Goal: Transaction & Acquisition: Purchase product/service

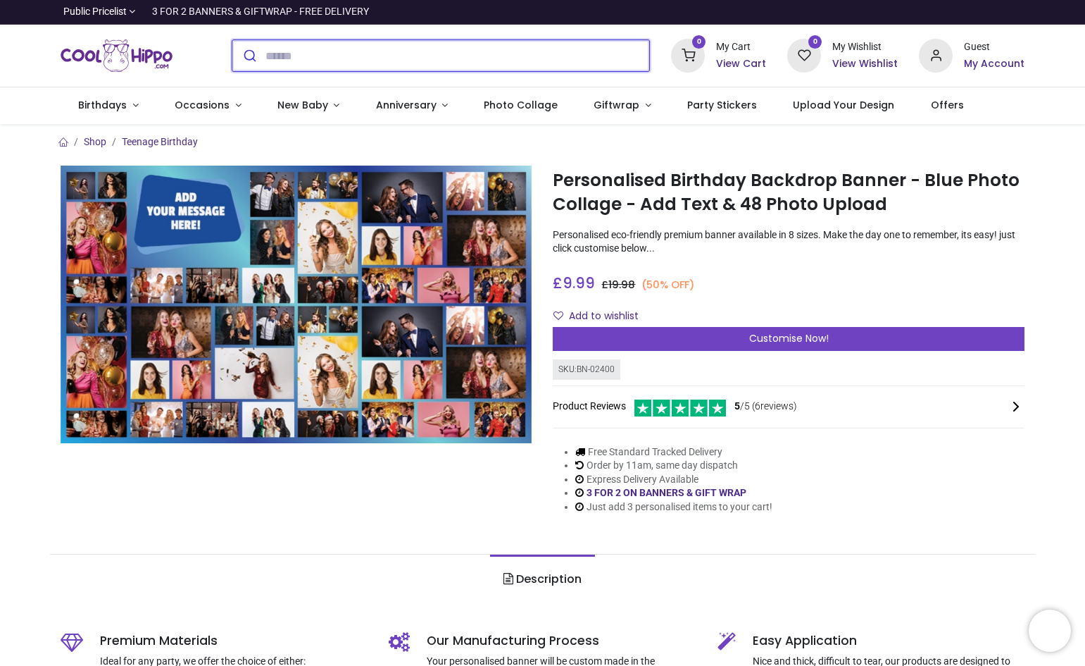
click at [279, 60] on input "search" at bounding box center [458, 55] width 385 height 31
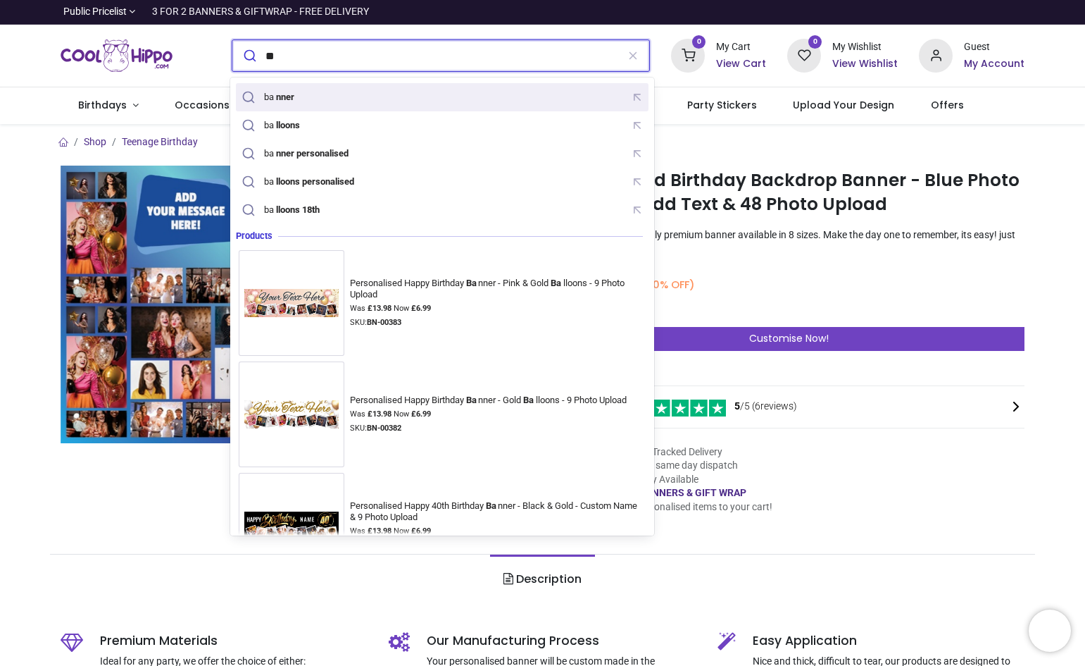
click at [288, 94] on mark "nner" at bounding box center [285, 96] width 22 height 14
type input "******"
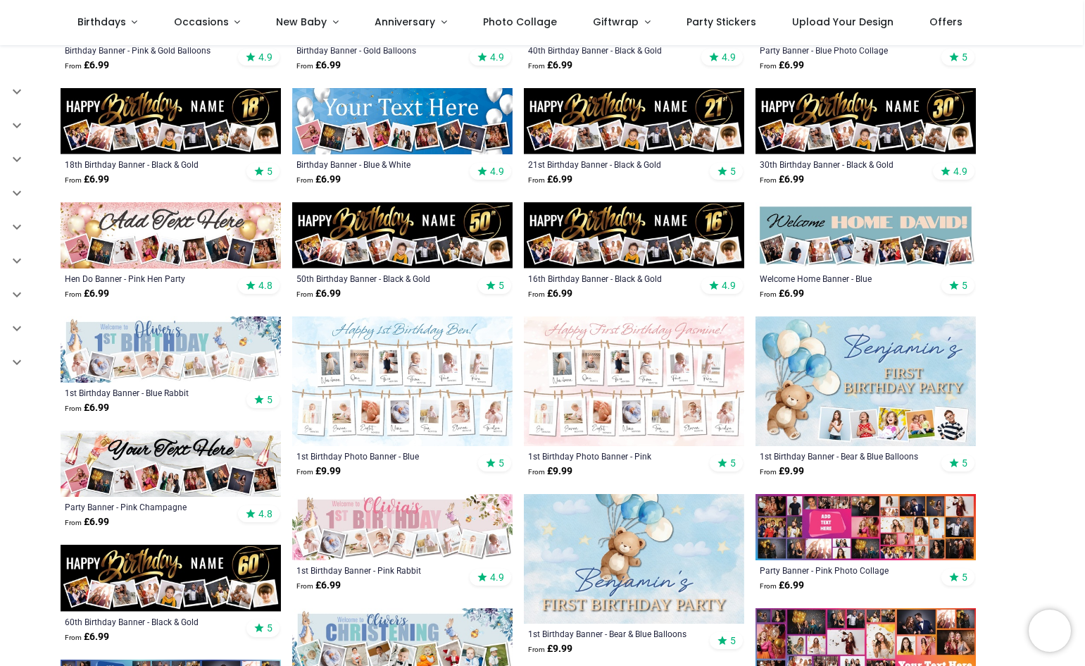
scroll to position [282, 0]
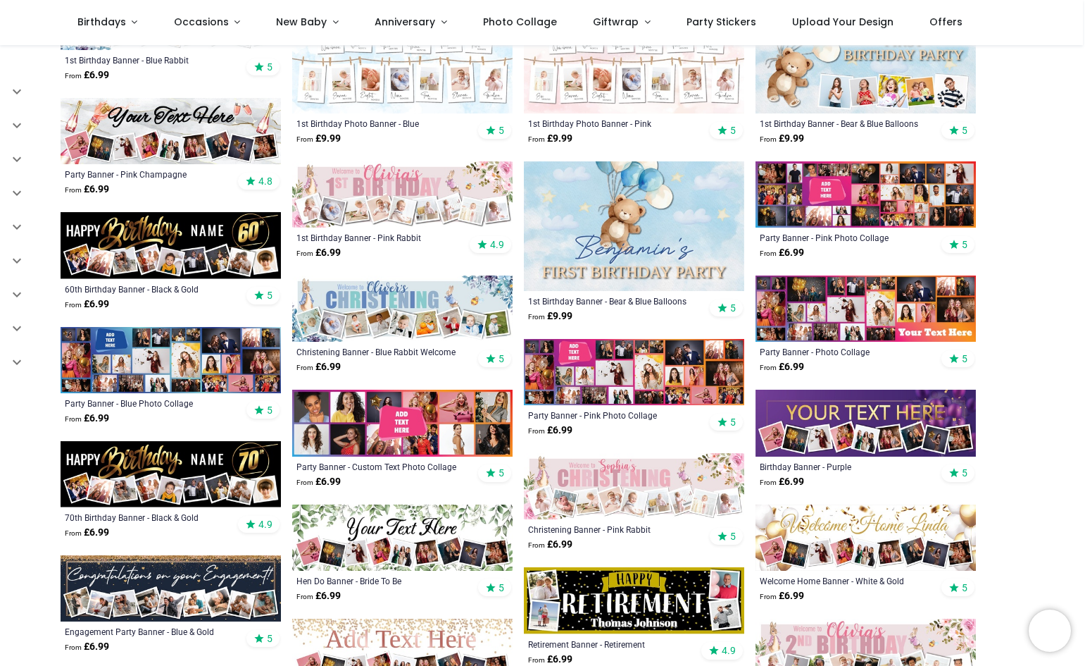
scroll to position [423, 0]
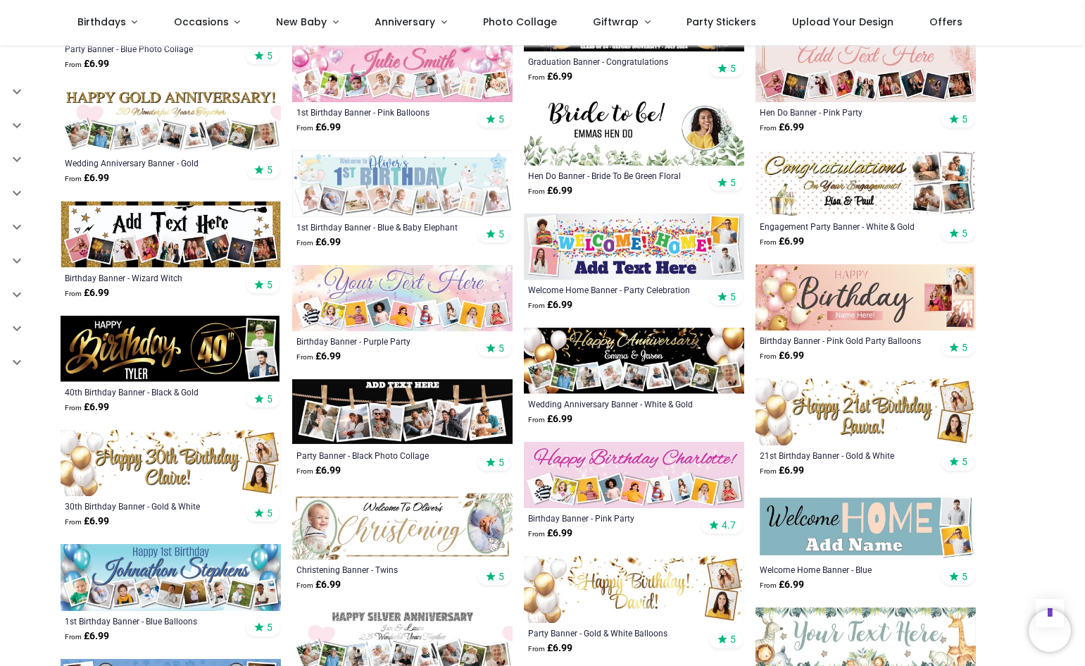
scroll to position [1409, 0]
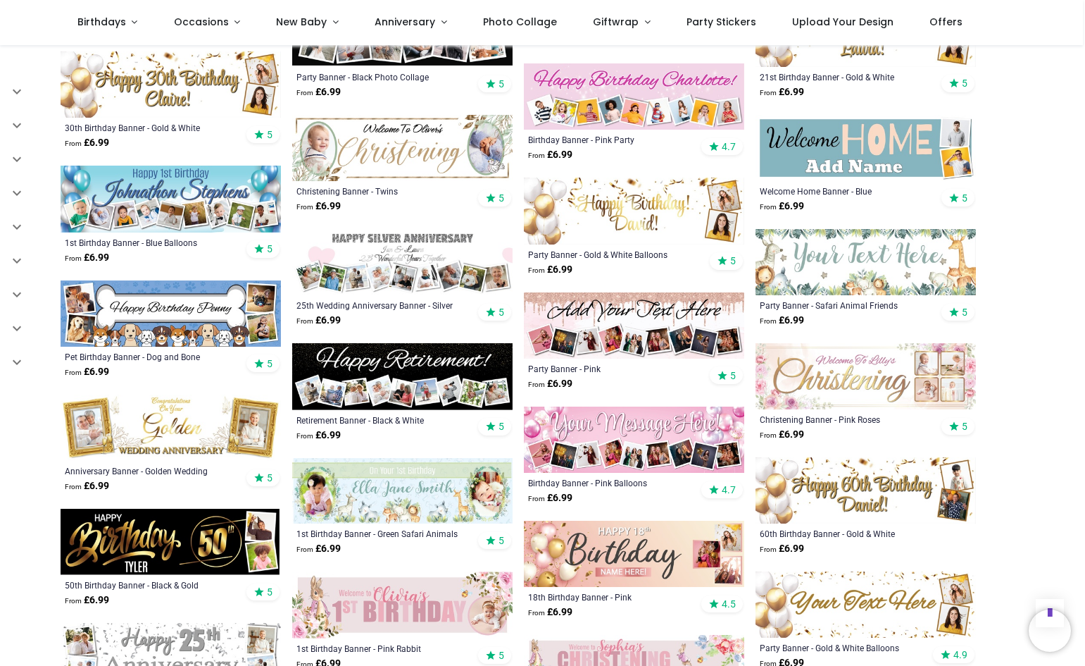
scroll to position [1901, 0]
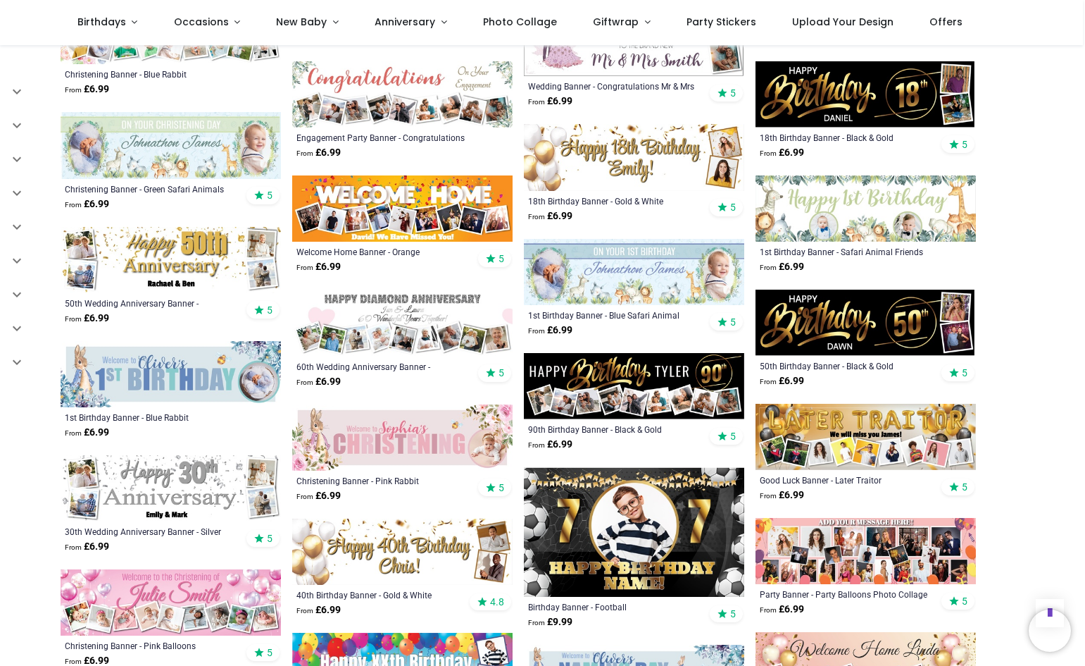
scroll to position [2747, 0]
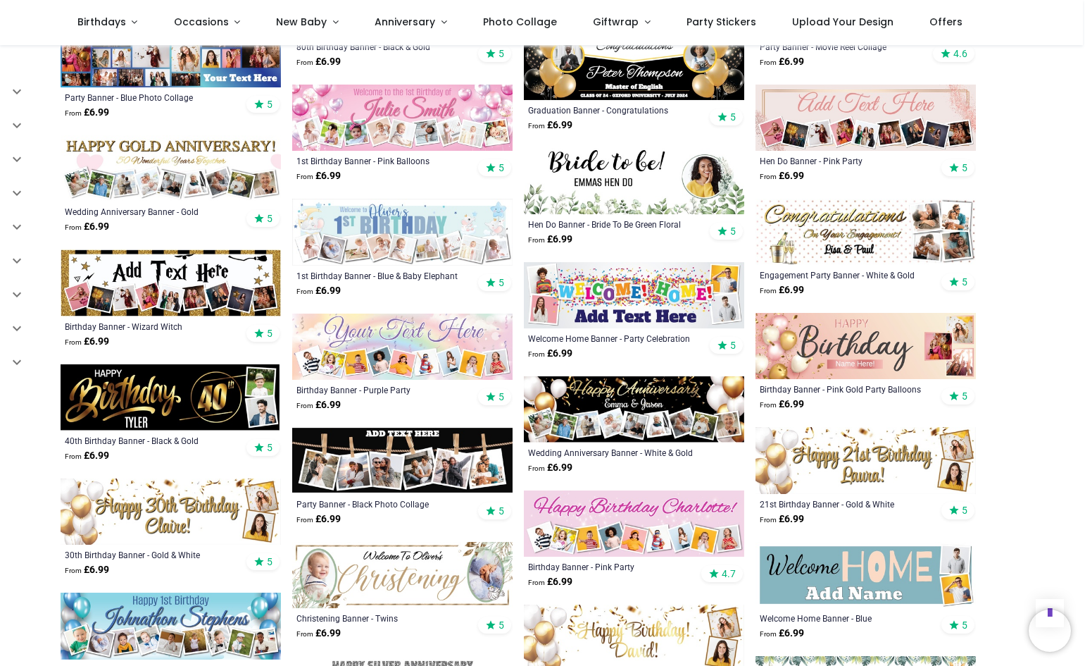
scroll to position [1338, 0]
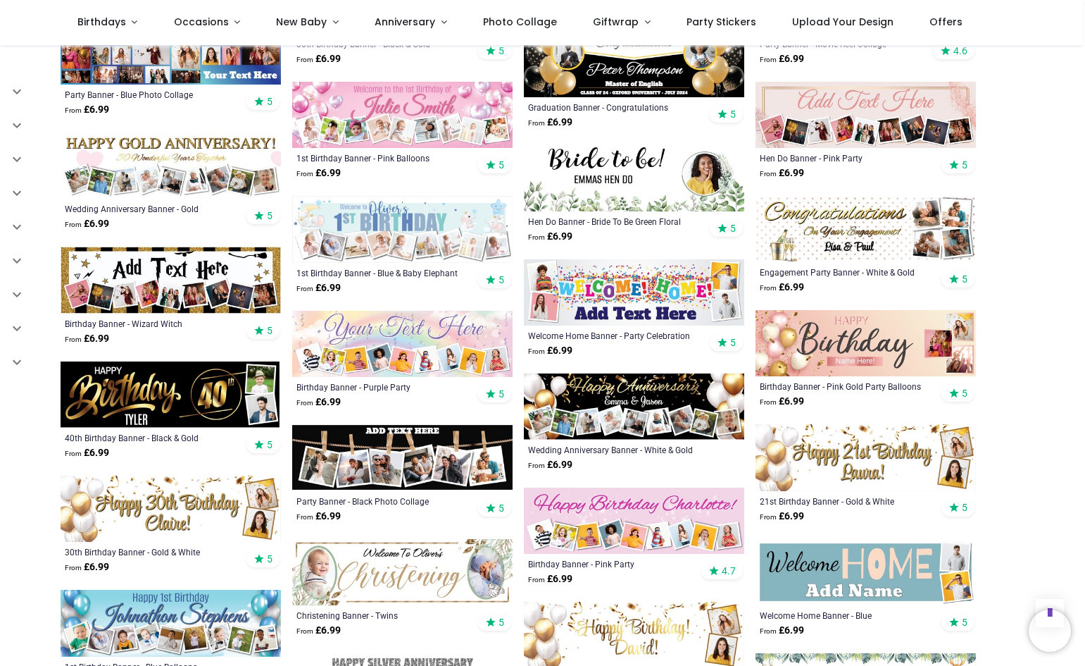
click at [625, 401] on img at bounding box center [634, 406] width 220 height 66
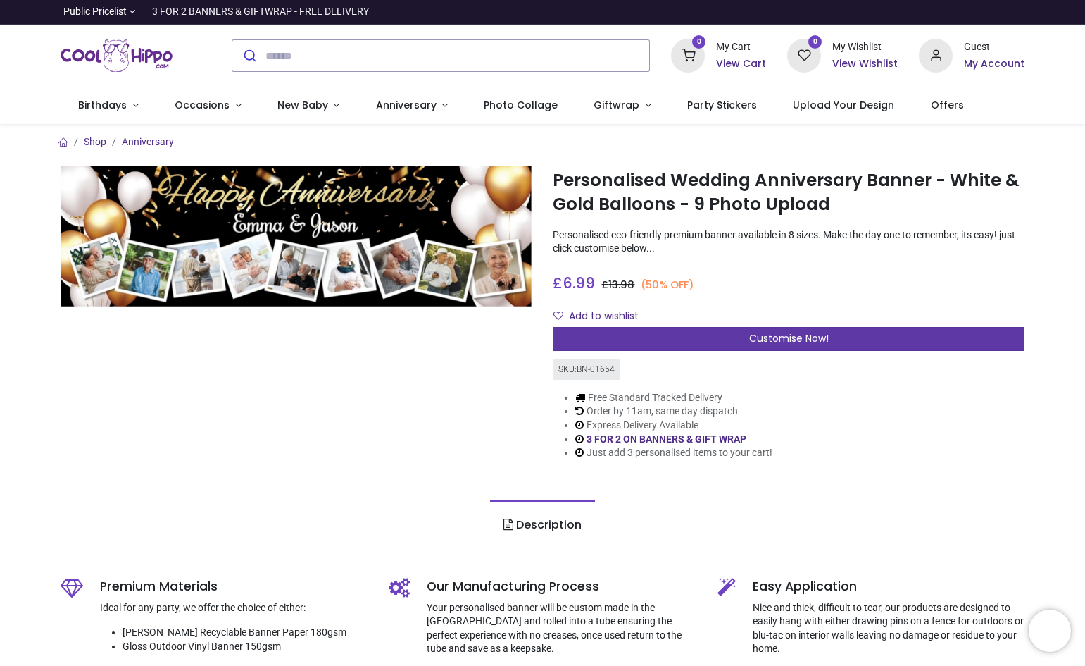
click at [810, 334] on span "Customise Now!" at bounding box center [789, 338] width 80 height 14
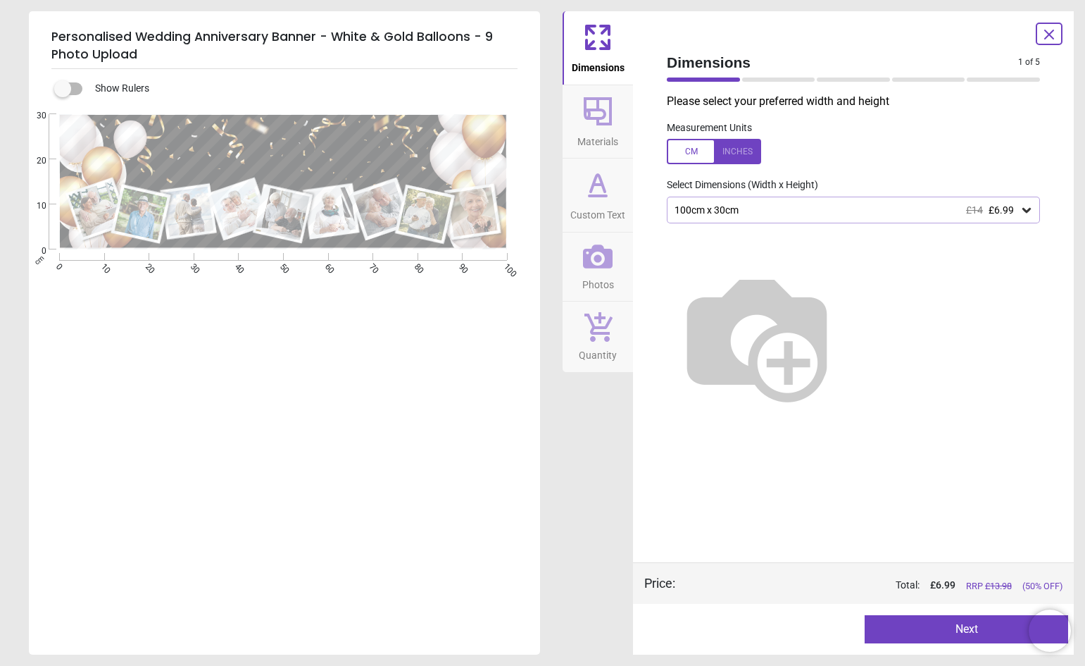
click at [740, 150] on div at bounding box center [714, 151] width 94 height 25
click at [604, 116] on icon at bounding box center [598, 111] width 28 height 28
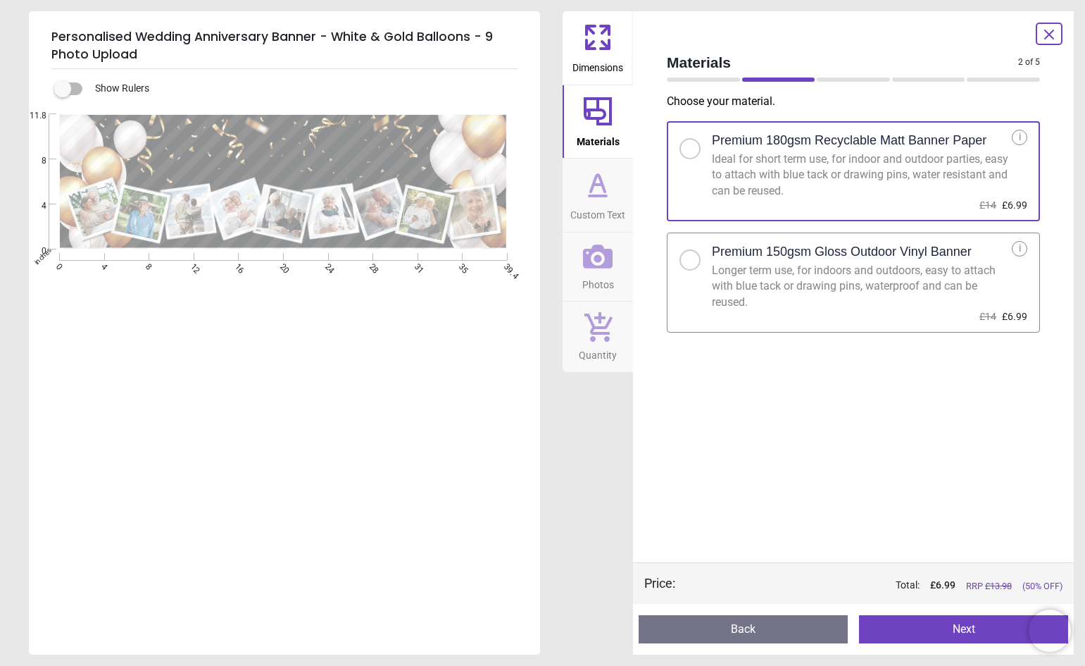
click at [687, 261] on div at bounding box center [690, 260] width 8 height 8
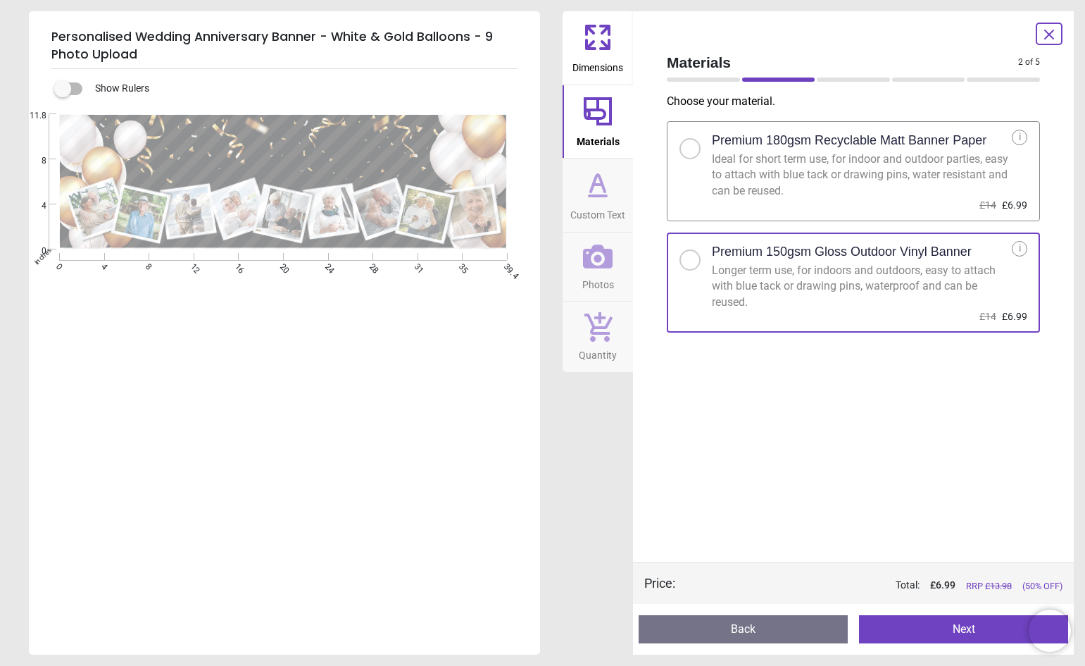
click at [600, 187] on icon at bounding box center [598, 185] width 34 height 34
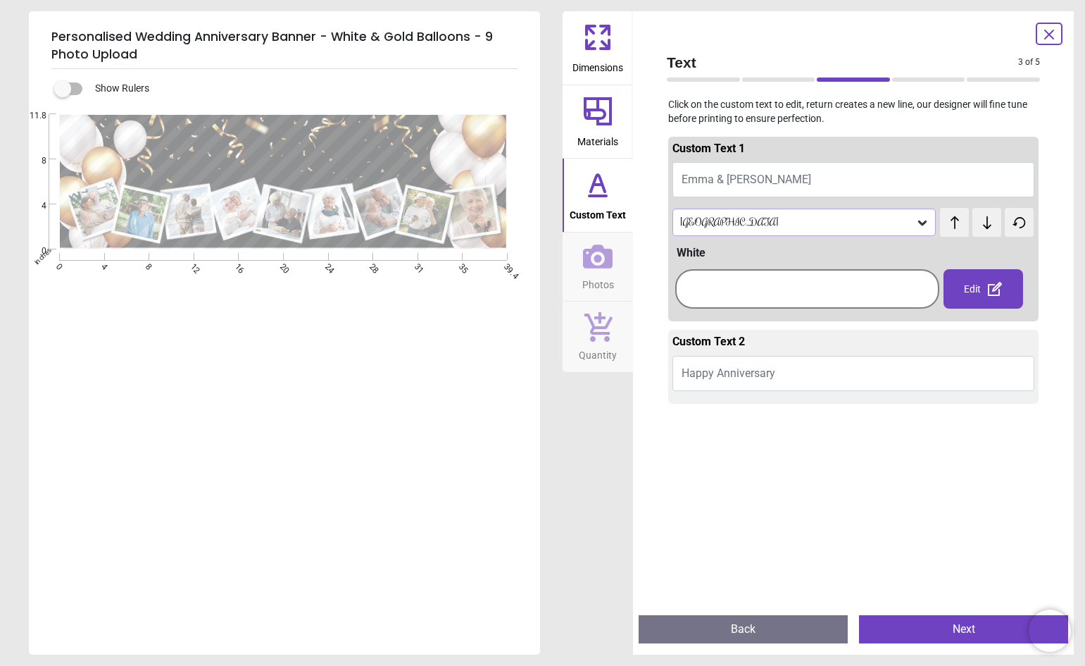
click at [154, 553] on div "E E" at bounding box center [283, 447] width 508 height 666
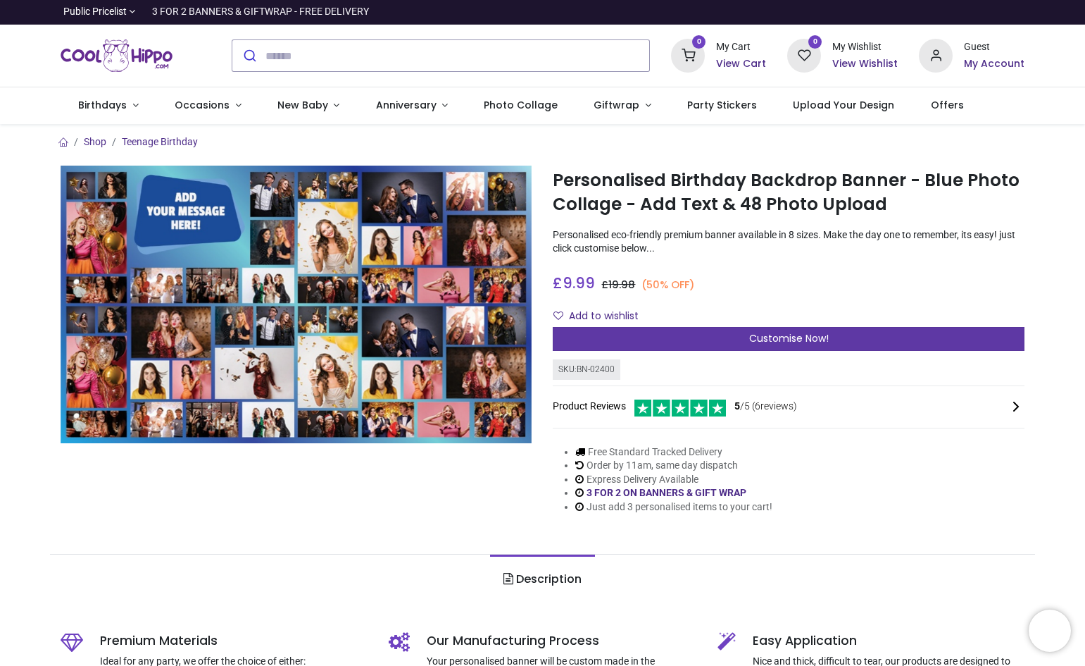
click at [792, 335] on span "Customise Now!" at bounding box center [789, 338] width 80 height 14
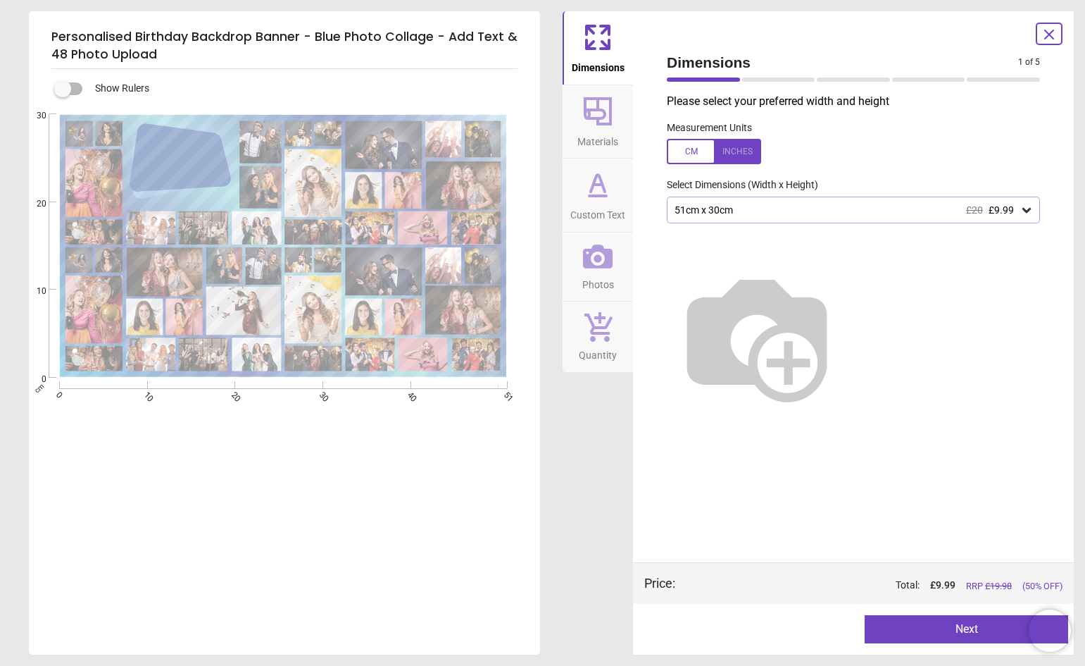
click at [734, 157] on div at bounding box center [714, 151] width 94 height 25
click at [1025, 212] on icon at bounding box center [1027, 210] width 8 height 5
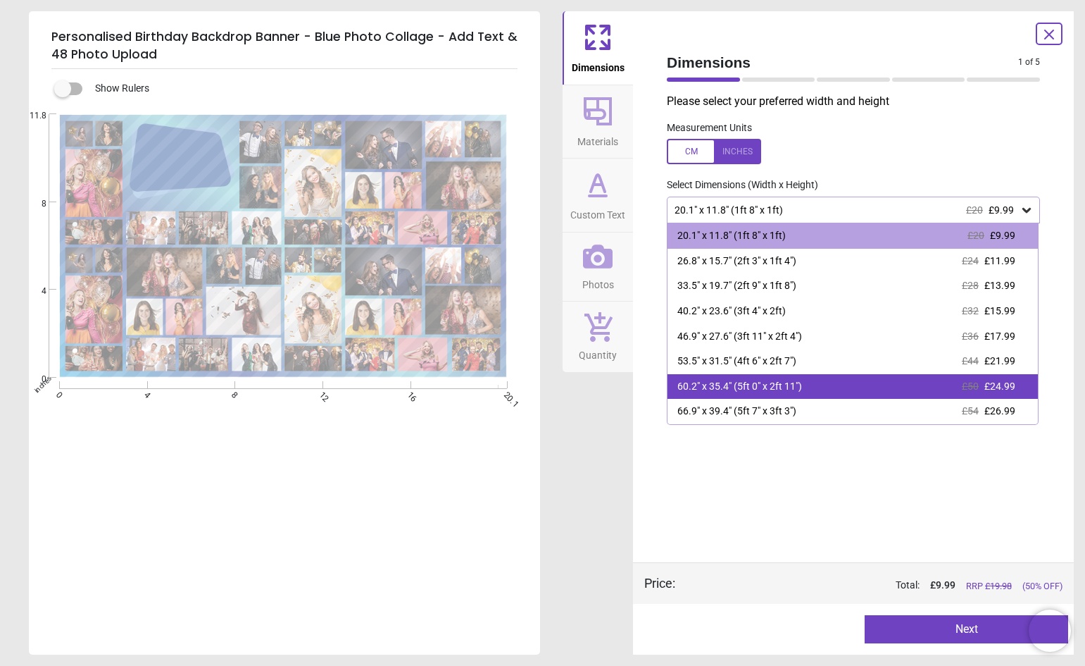
click at [762, 390] on div "60.2" x 35.4" (5ft 0" x 2ft 11")" at bounding box center [739, 387] width 125 height 14
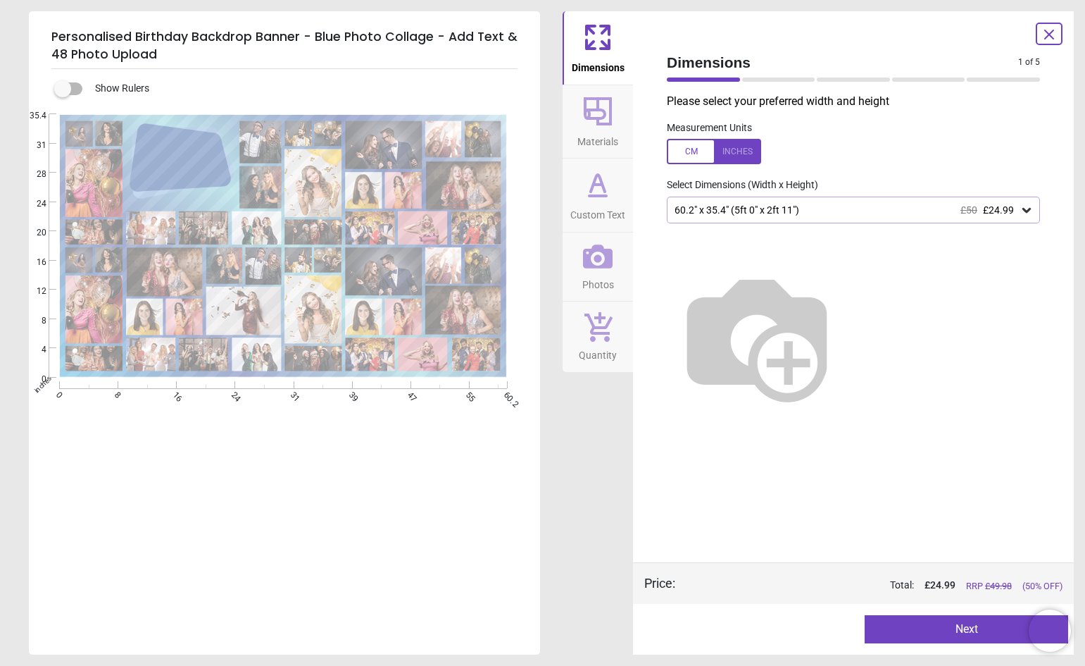
click at [1028, 211] on icon at bounding box center [1027, 210] width 8 height 5
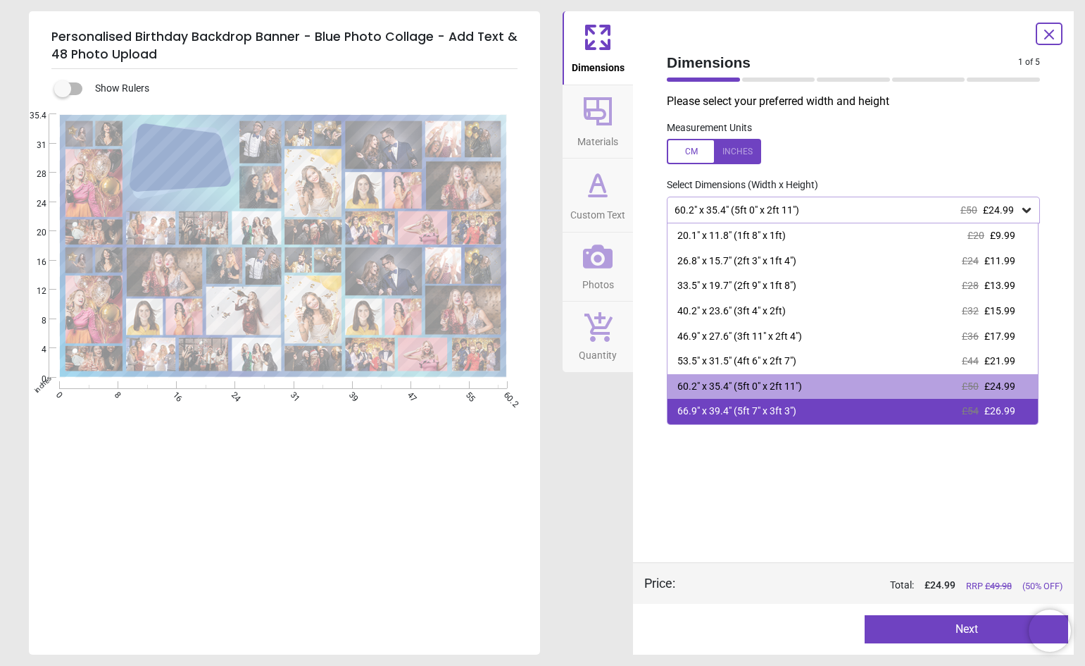
click at [713, 413] on div "66.9" x 39.4" (5ft 7" x 3ft 3")" at bounding box center [736, 411] width 119 height 14
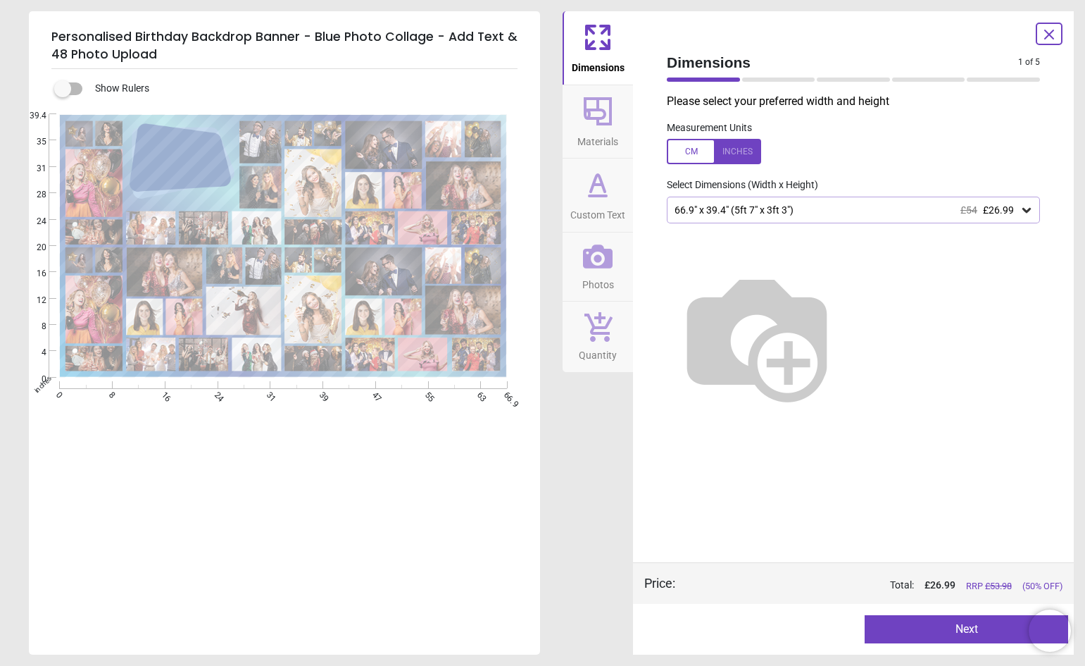
click at [975, 625] on button "Next" at bounding box center [967, 629] width 204 height 28
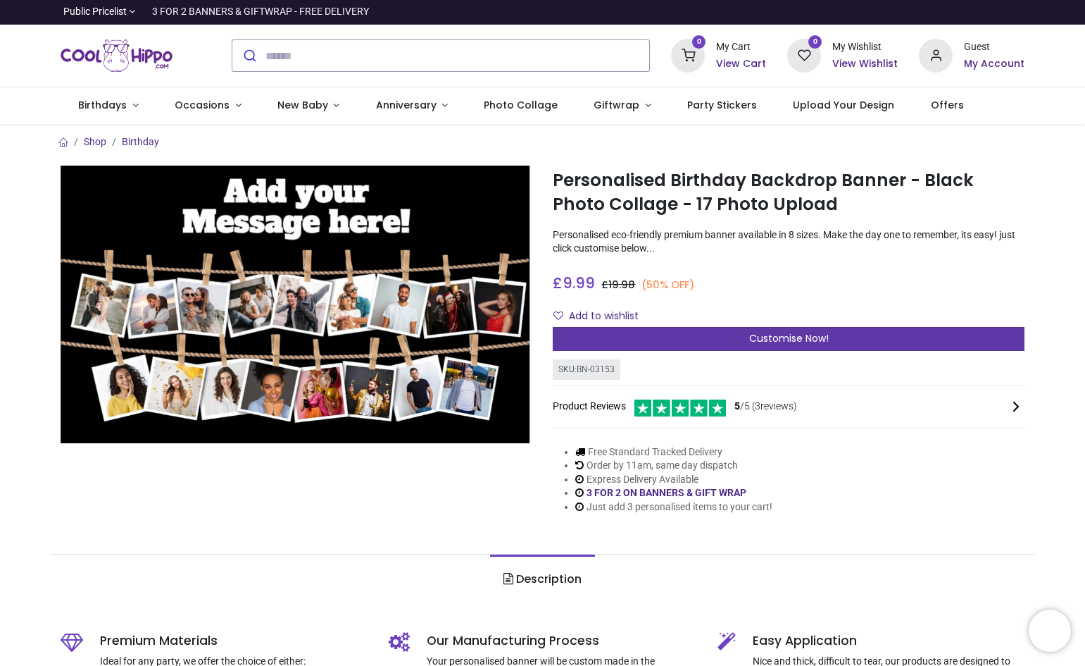
click at [801, 339] on span "Customise Now!" at bounding box center [789, 338] width 80 height 14
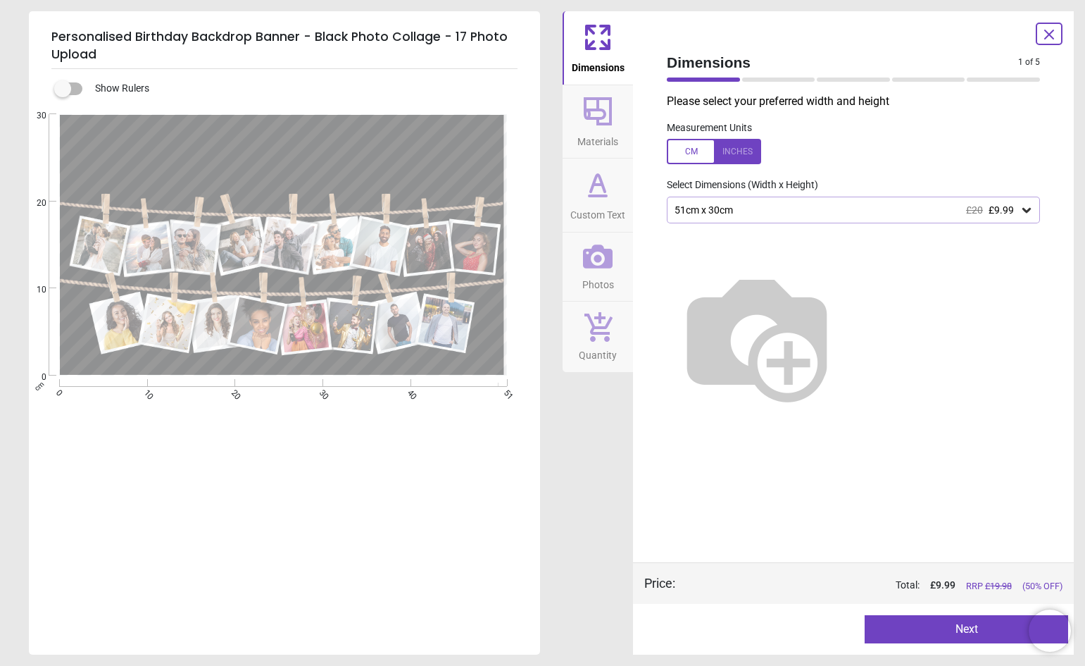
click at [1032, 210] on icon at bounding box center [1027, 210] width 14 height 14
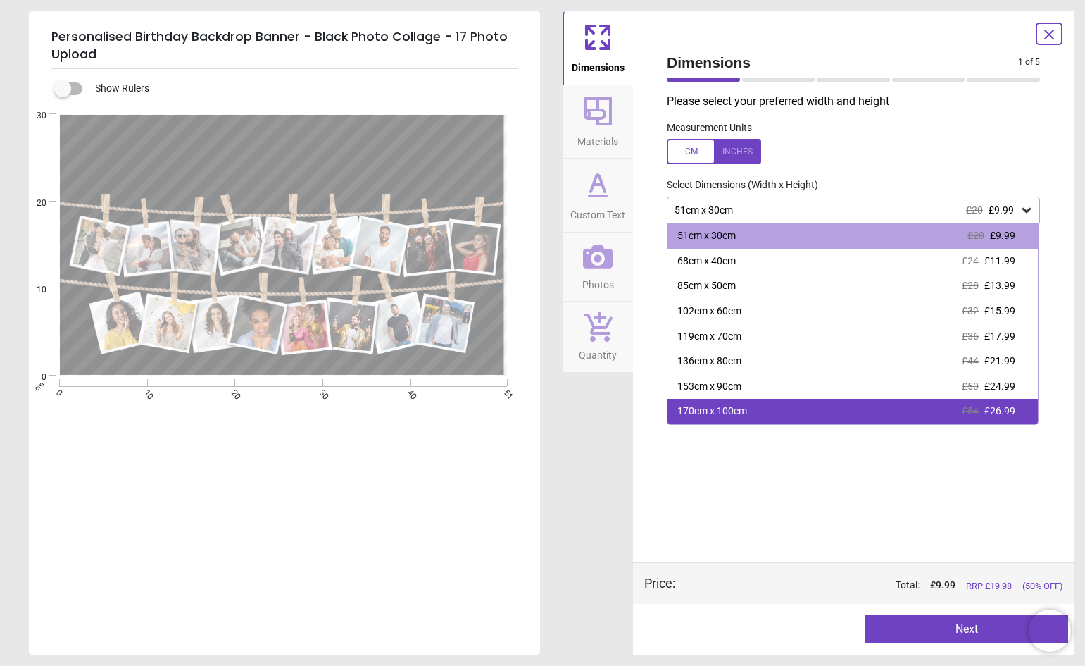
click at [790, 401] on div "170cm x 100cm £54 £26.99" at bounding box center [853, 411] width 370 height 25
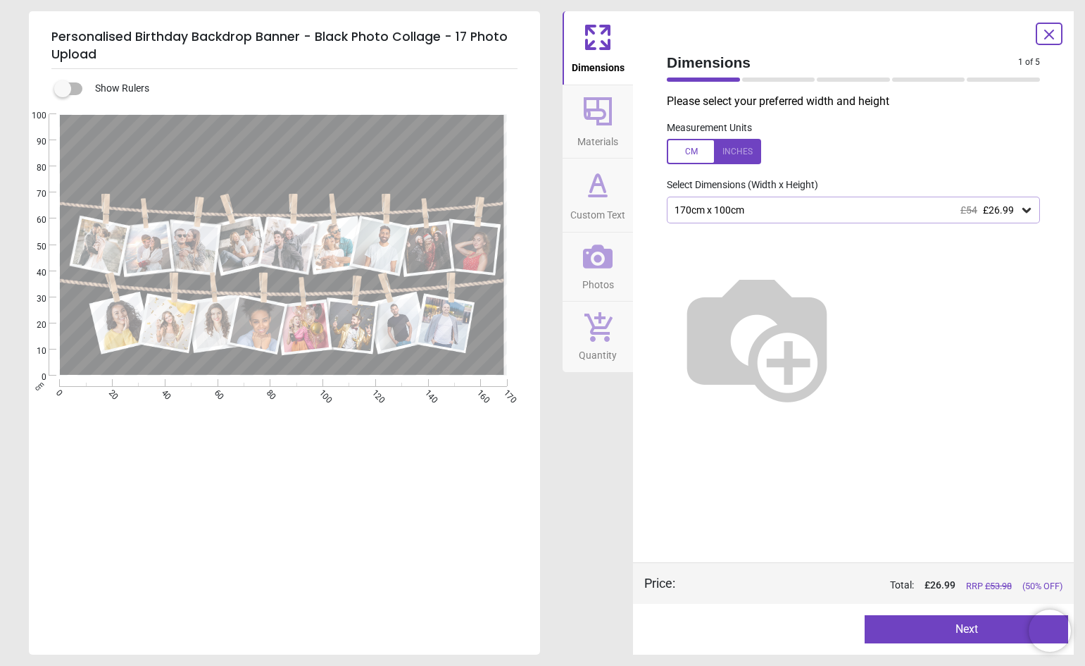
click at [973, 625] on button "Next" at bounding box center [967, 629] width 204 height 28
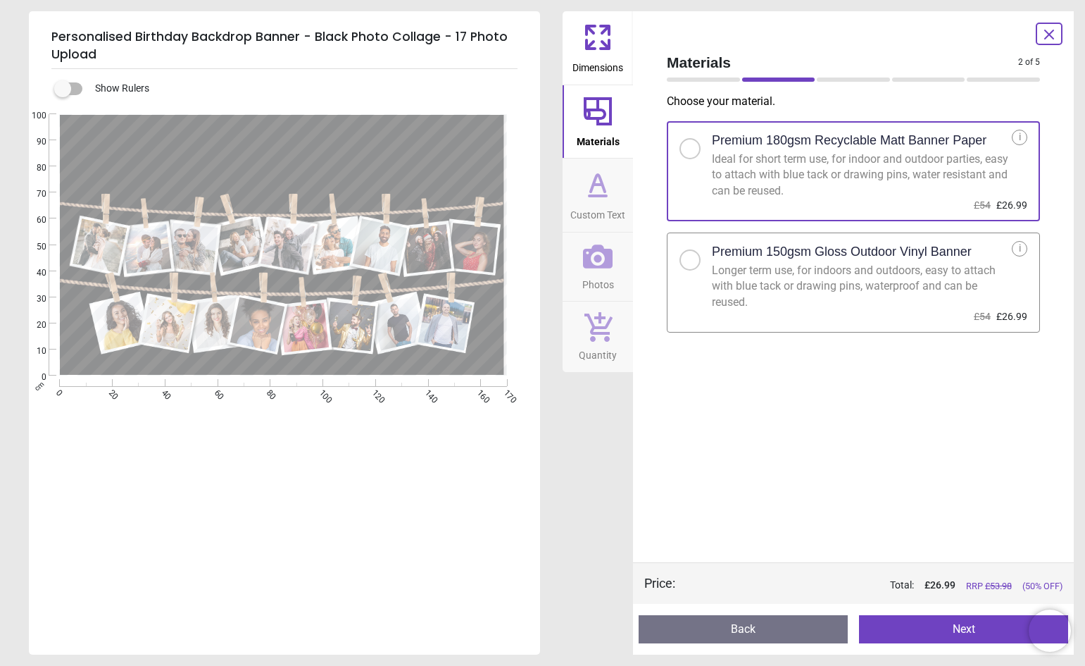
click at [689, 258] on div at bounding box center [690, 260] width 8 height 8
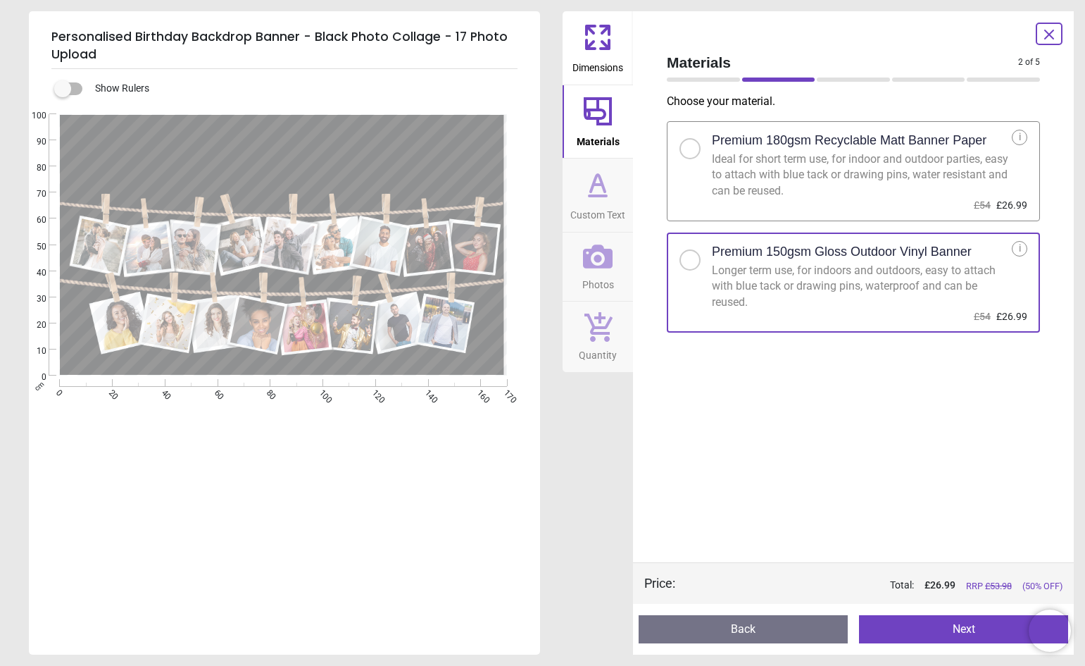
click at [989, 623] on button "Next" at bounding box center [963, 629] width 209 height 28
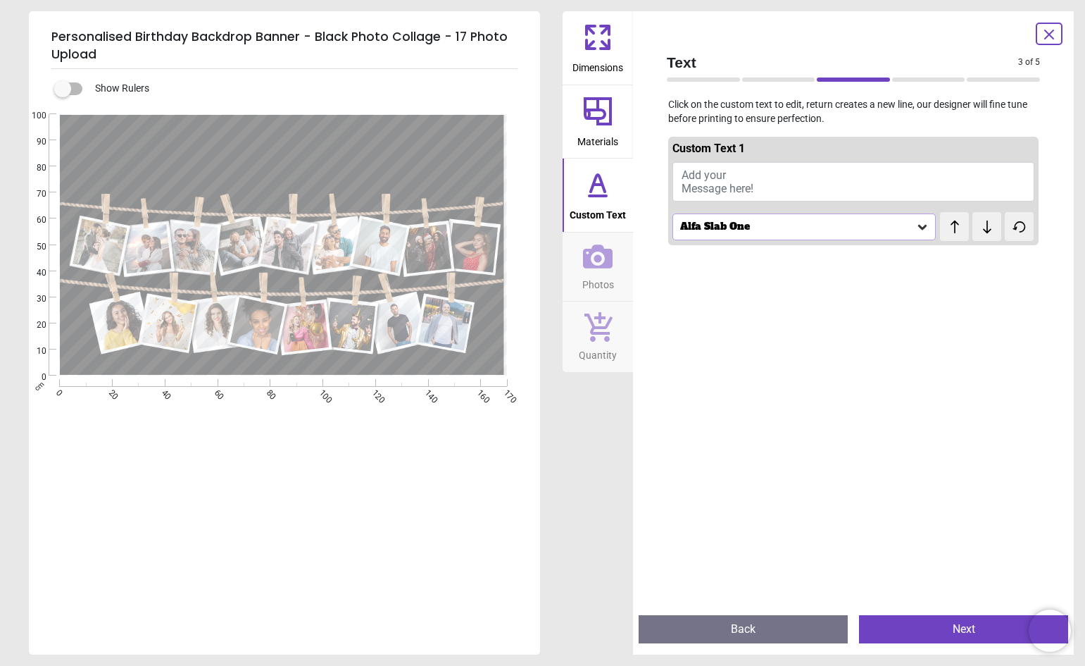
click at [766, 190] on button "Add your Message here!" at bounding box center [854, 181] width 362 height 39
click at [742, 177] on button "Add your Message here!" at bounding box center [854, 181] width 362 height 39
type textarea "*"
type textarea "**********"
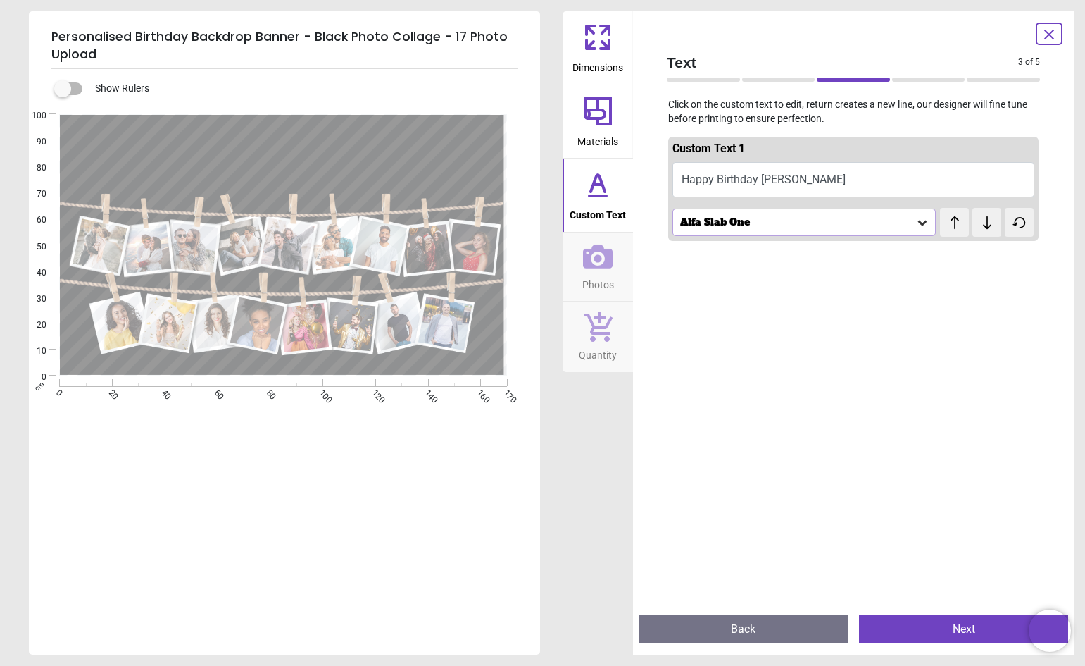
click at [599, 263] on icon at bounding box center [598, 257] width 30 height 30
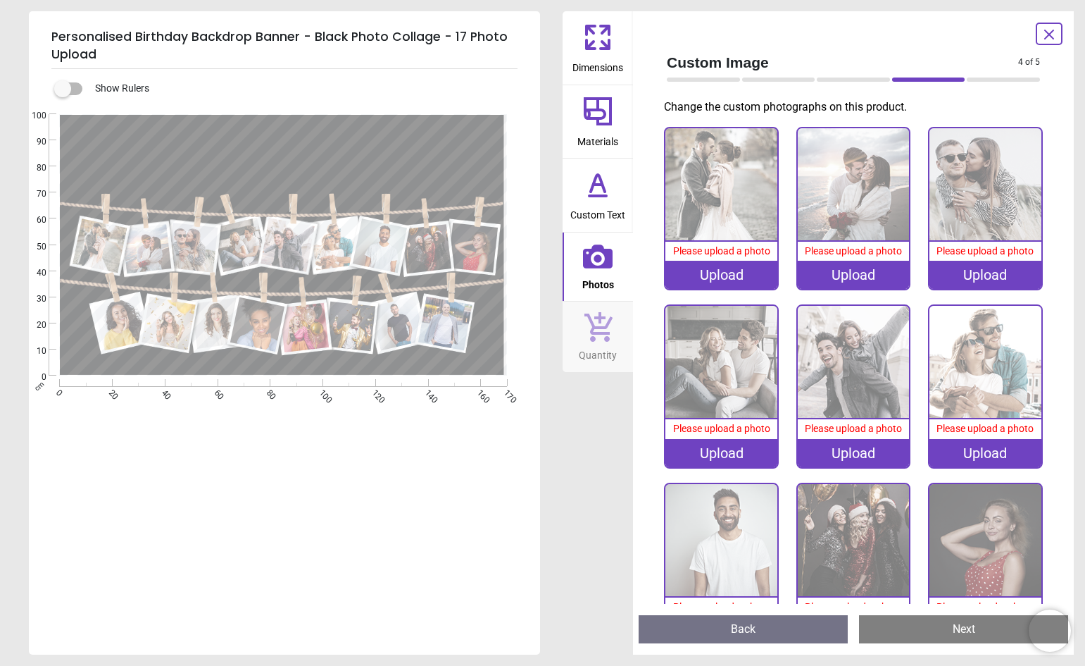
click at [706, 274] on div "Upload" at bounding box center [722, 275] width 112 height 28
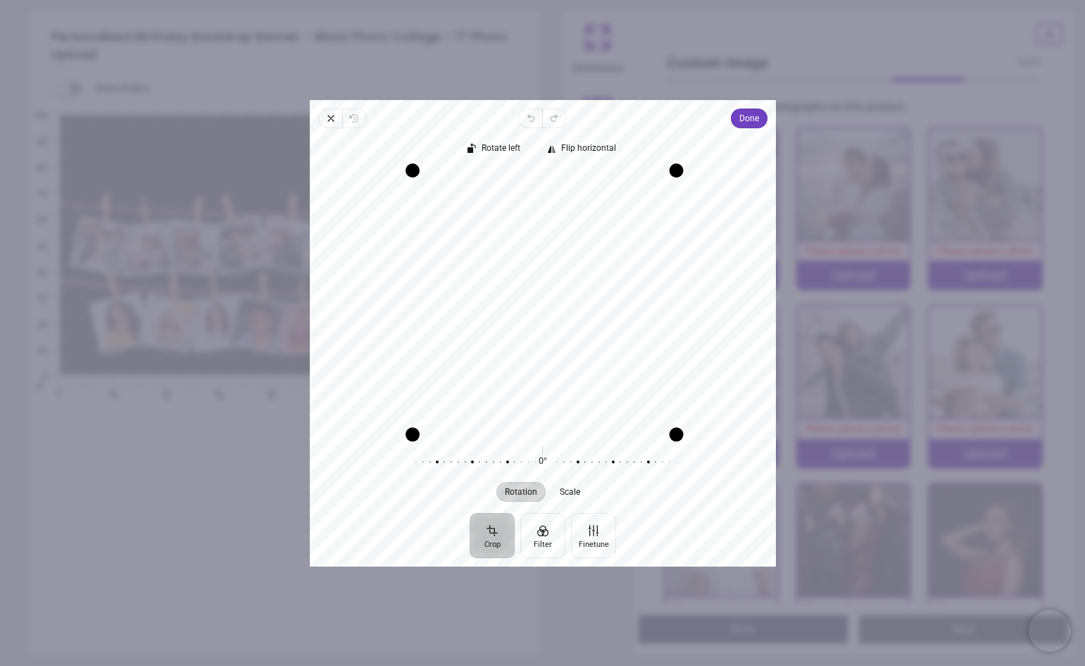
drag, startPoint x: 673, startPoint y: 428, endPoint x: 720, endPoint y: 404, distance: 52.6
click at [720, 404] on div "Recenter" at bounding box center [543, 300] width 444 height 261
click at [330, 121] on icon "button" at bounding box center [330, 118] width 11 height 11
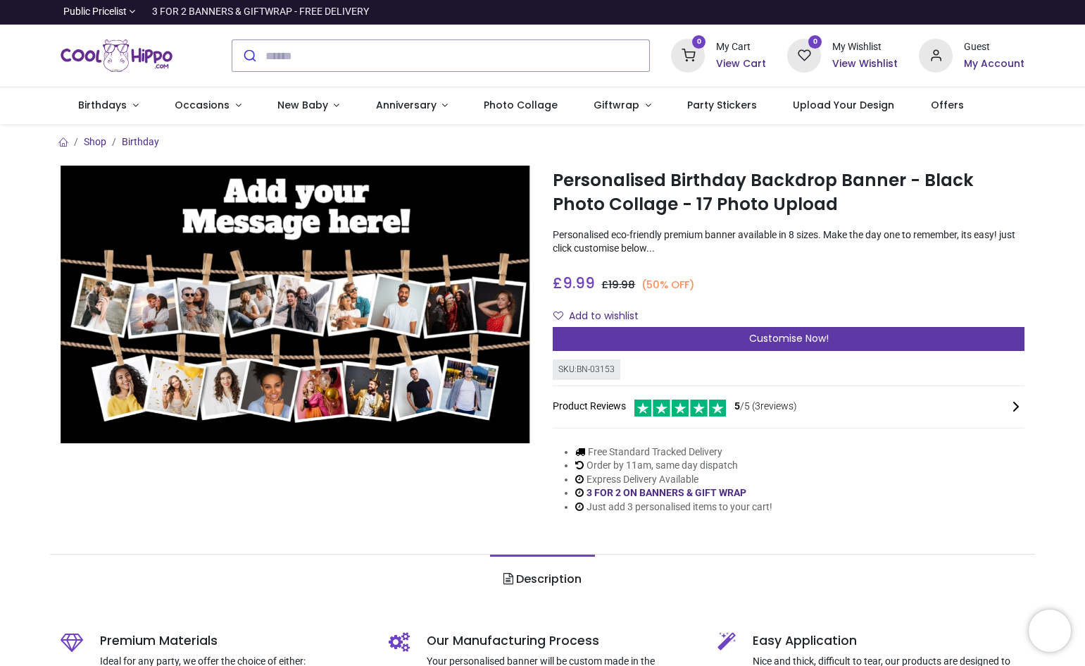
click at [776, 344] on span "Customise Now!" at bounding box center [789, 338] width 80 height 14
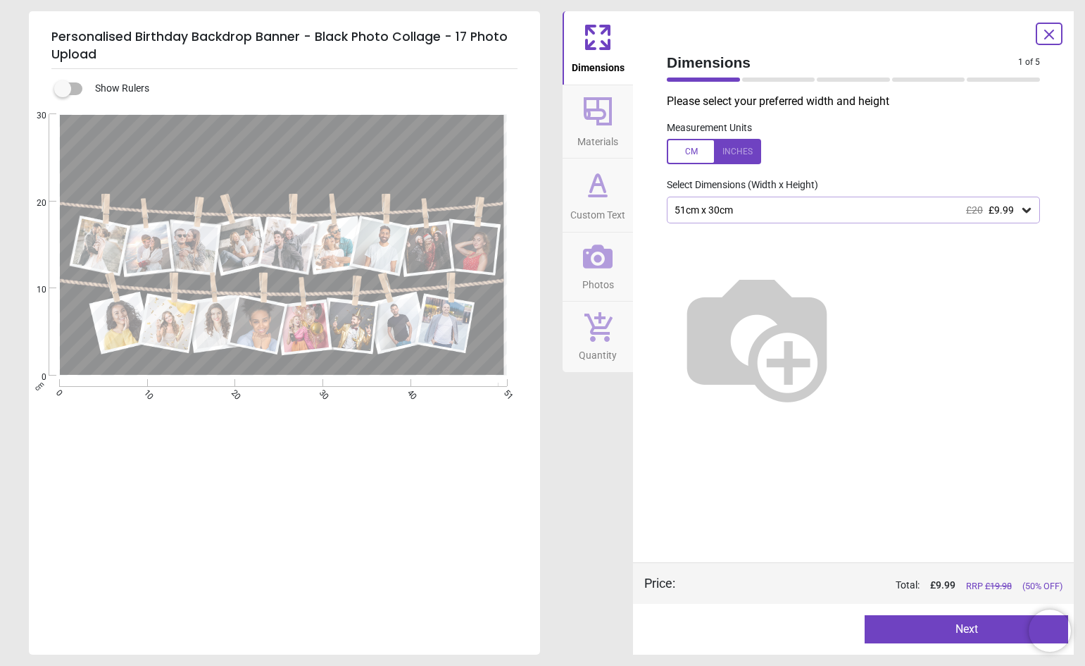
click at [1028, 206] on icon at bounding box center [1027, 210] width 14 height 14
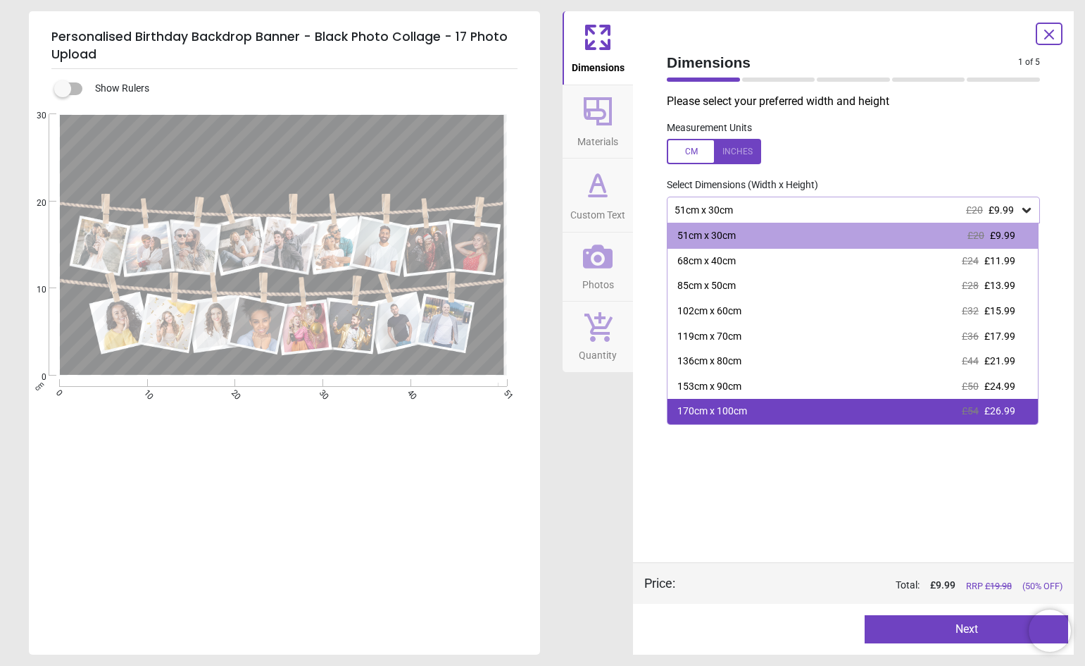
click at [769, 404] on div "170cm x 100cm £54 £26.99" at bounding box center [853, 411] width 370 height 25
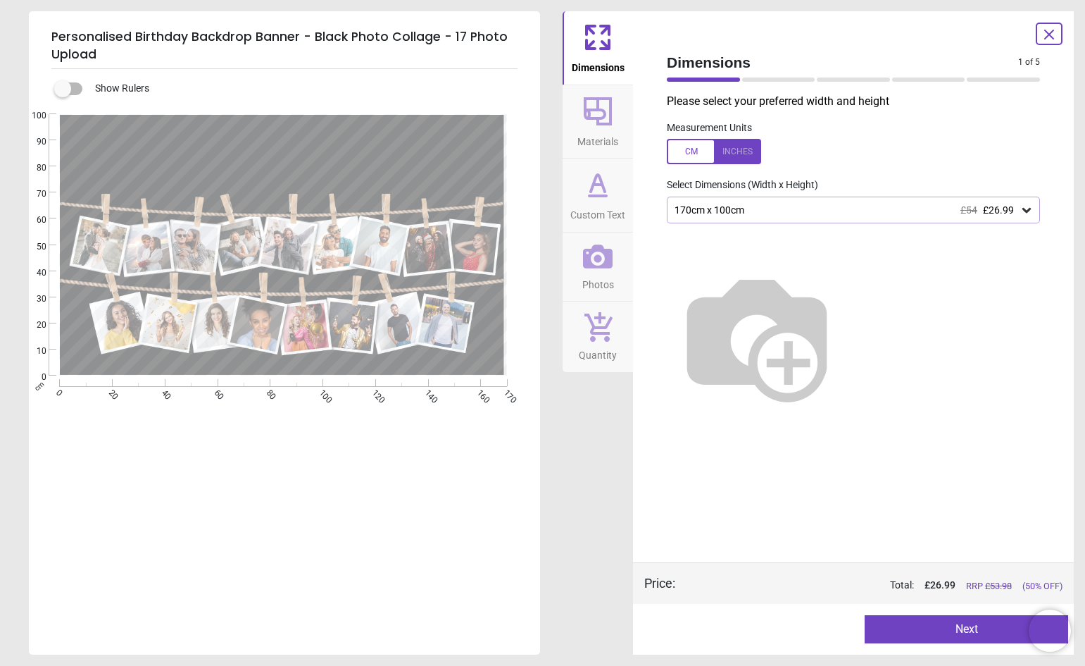
click at [986, 620] on button "Next" at bounding box center [967, 629] width 204 height 28
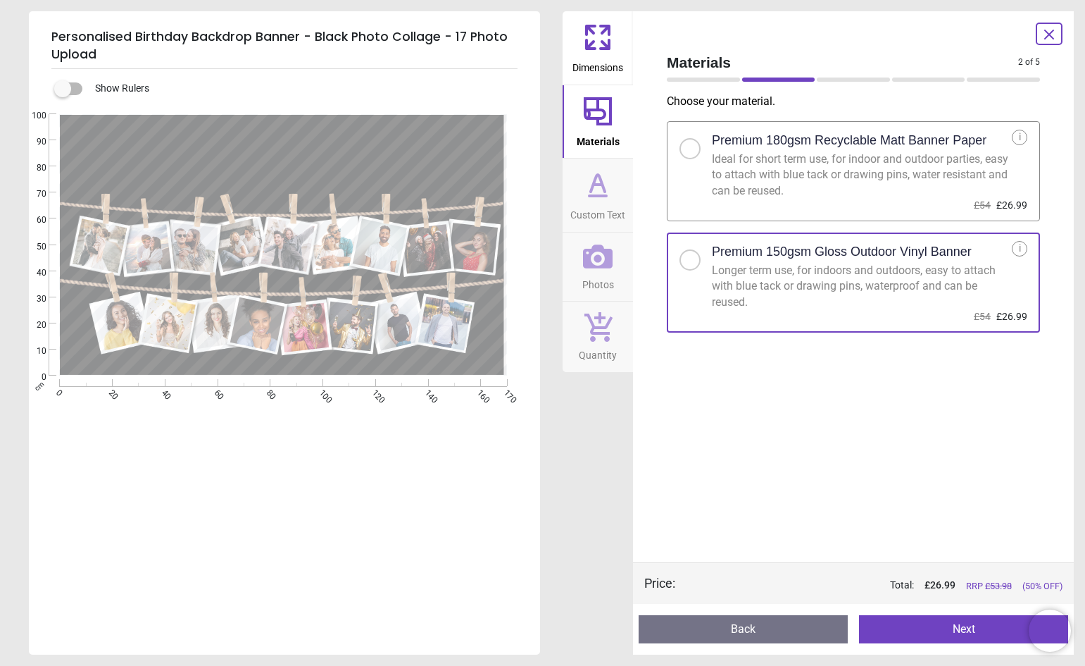
click at [961, 627] on button "Next" at bounding box center [963, 629] width 209 height 28
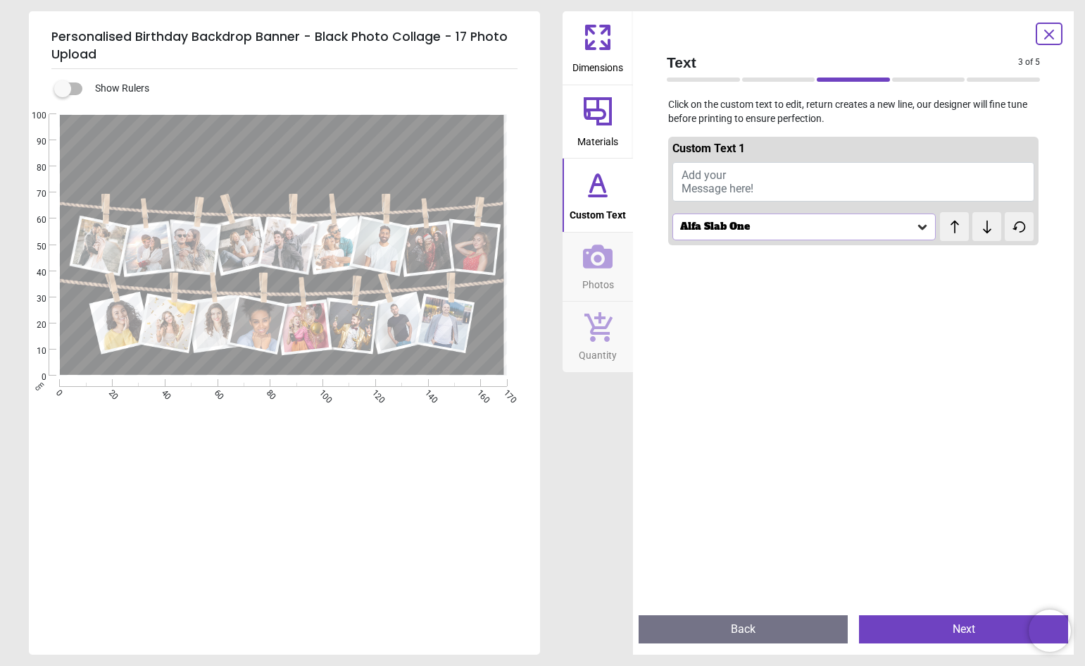
click at [708, 184] on span "Add your Message here!" at bounding box center [718, 181] width 72 height 27
type textarea "**********"
click at [967, 624] on button "Next" at bounding box center [963, 629] width 209 height 28
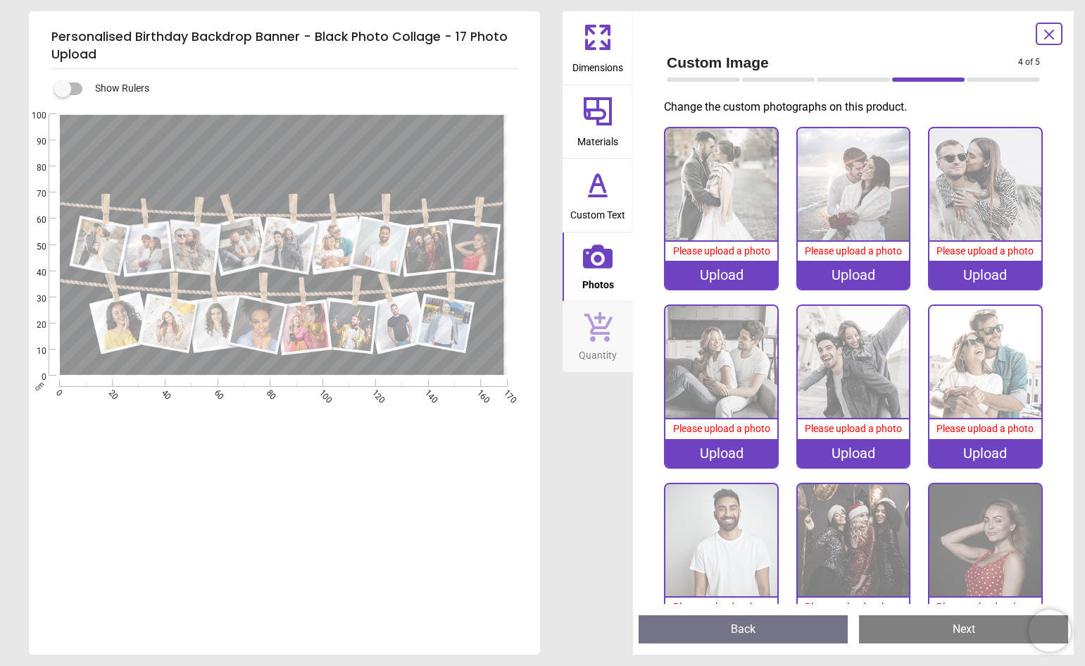
click at [734, 226] on img at bounding box center [722, 184] width 112 height 112
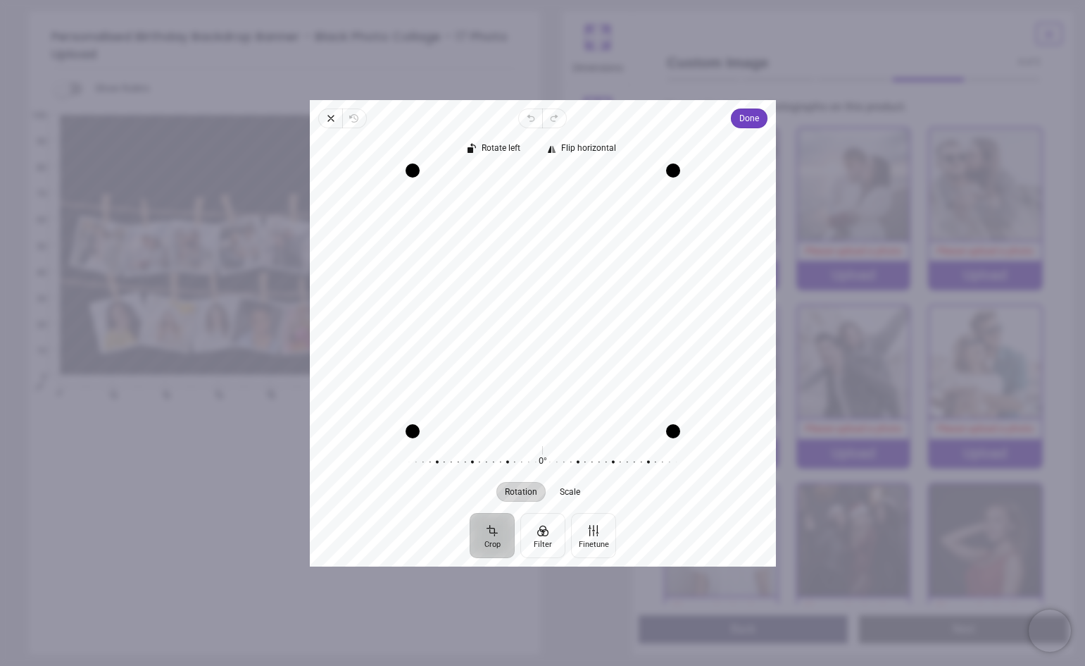
drag, startPoint x: 574, startPoint y: 328, endPoint x: 550, endPoint y: 337, distance: 25.6
click at [550, 337] on div "Recenter" at bounding box center [543, 300] width 444 height 261
click at [537, 536] on button "Filter" at bounding box center [542, 534] width 45 height 45
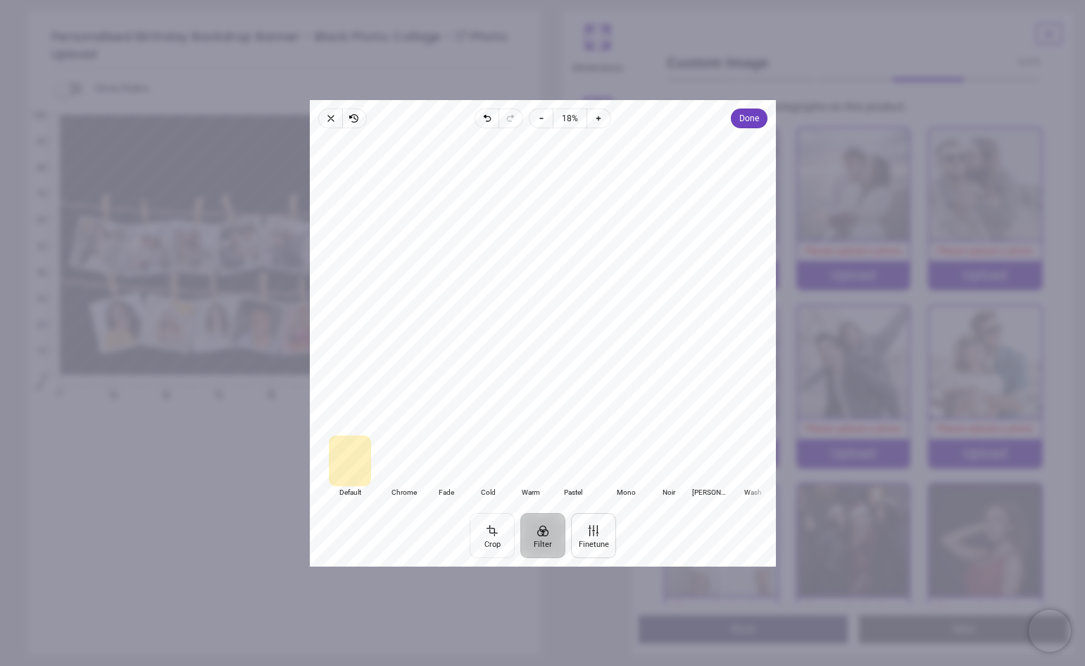
click at [590, 532] on button "Finetune" at bounding box center [593, 534] width 45 height 45
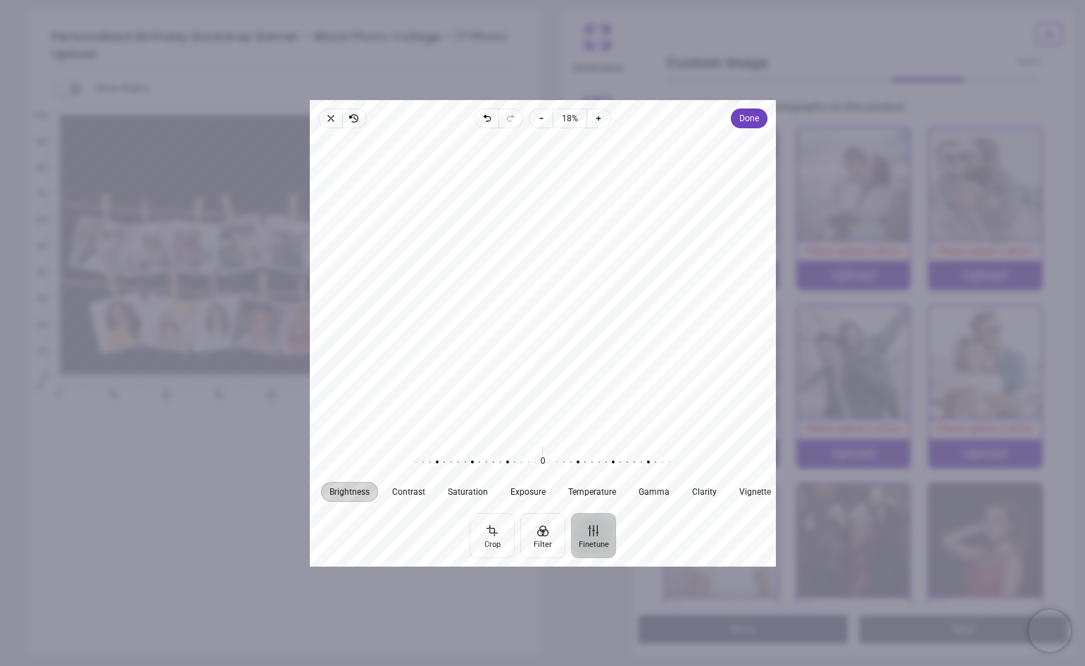
click at [361, 491] on span "Brightness" at bounding box center [350, 491] width 40 height 8
drag, startPoint x: 542, startPoint y: 449, endPoint x: 489, endPoint y: 451, distance: 53.6
click at [489, 451] on div at bounding box center [482, 461] width 270 height 39
click at [731, 135] on div at bounding box center [543, 285] width 466 height 303
click at [739, 129] on div "Brightness Contrast Saturation Exposure Temperature Gamma Clarity Vignette 38 R…" at bounding box center [543, 320] width 466 height 385
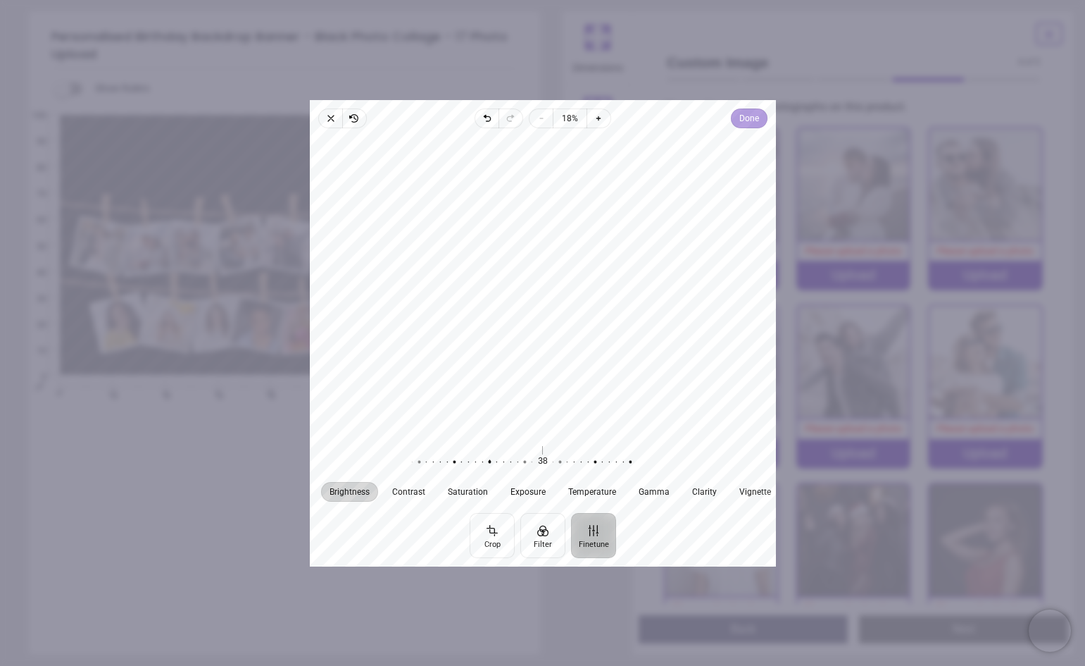
click at [747, 121] on span "Done" at bounding box center [749, 118] width 20 height 17
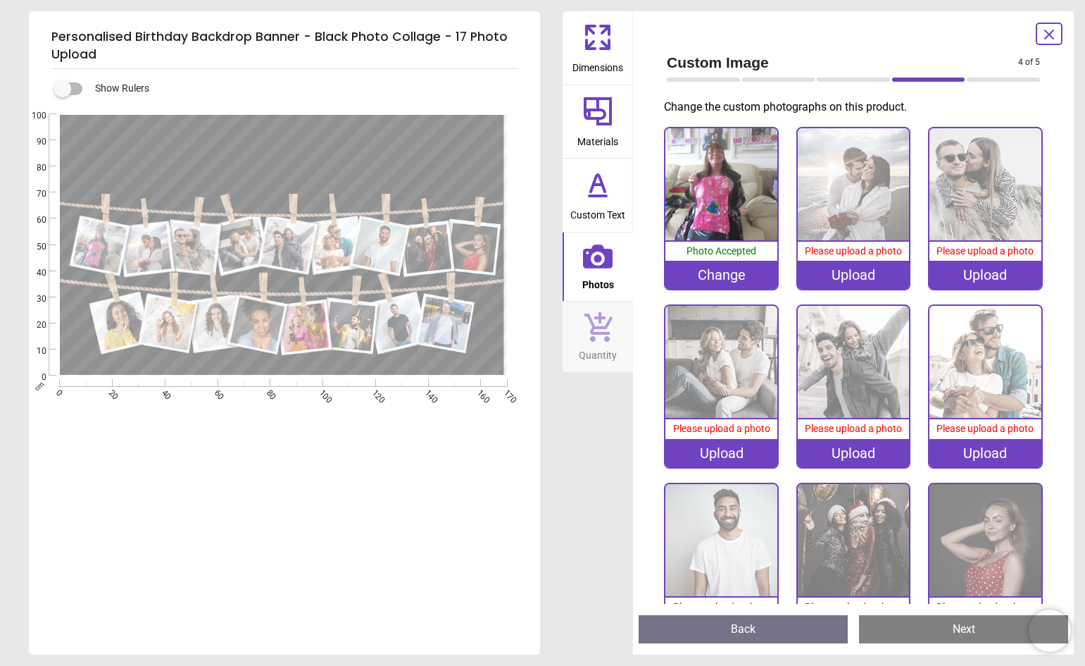
click at [723, 275] on div "Change" at bounding box center [722, 275] width 112 height 28
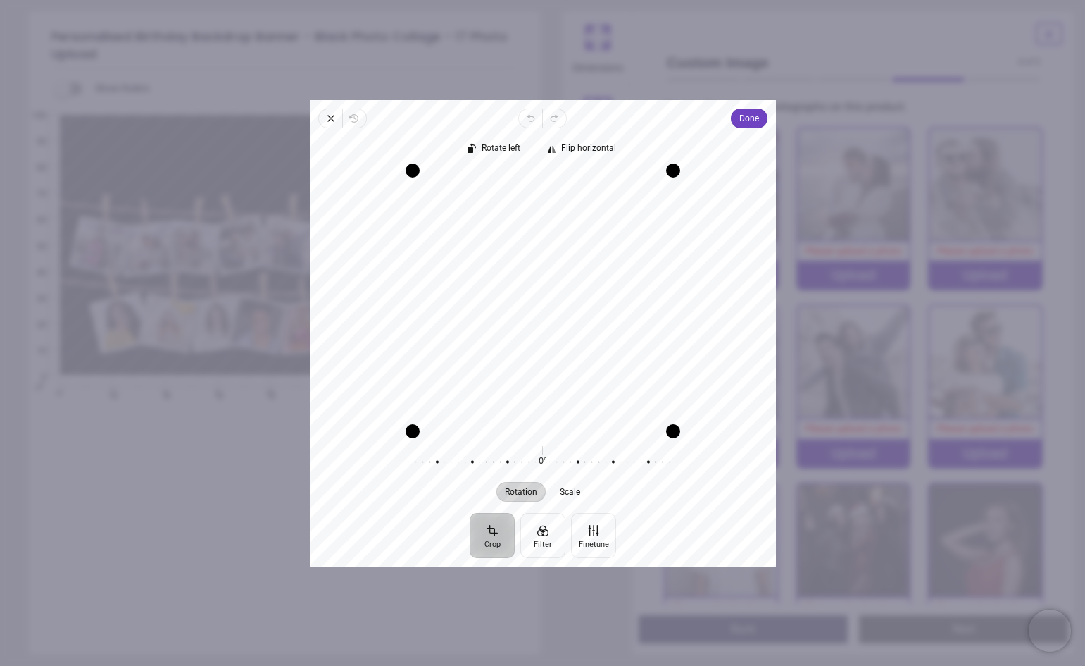
scroll to position [4, 0]
drag, startPoint x: 670, startPoint y: 167, endPoint x: 635, endPoint y: 192, distance: 42.8
click at [636, 194] on div "Drag corner tr" at bounding box center [643, 201] width 14 height 14
click at [687, 369] on div "Recenter" at bounding box center [543, 300] width 444 height 261
click at [744, 113] on span "Done" at bounding box center [749, 118] width 20 height 17
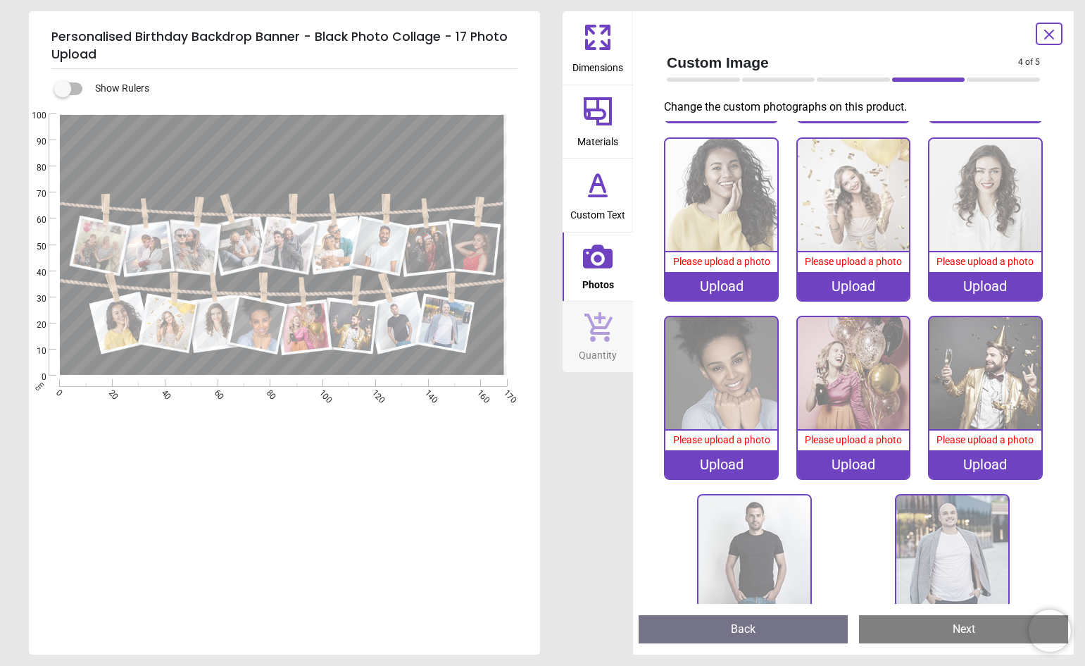
scroll to position [578, 0]
